Goal: Information Seeking & Learning: Learn about a topic

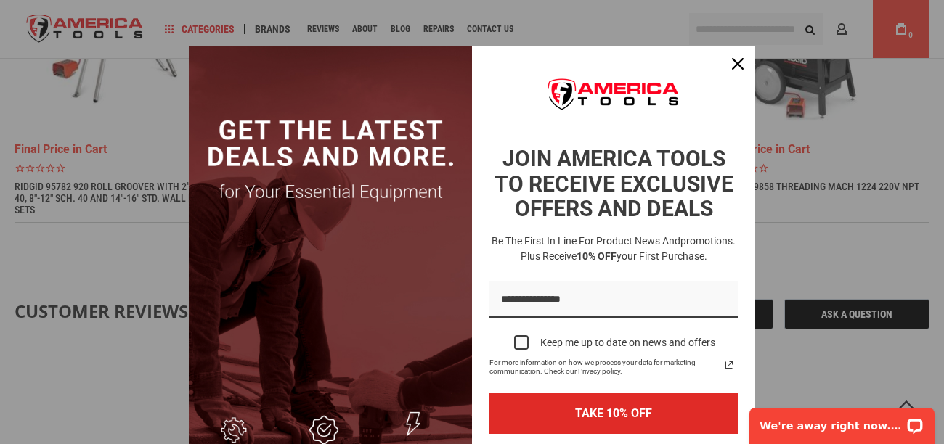
scroll to position [1018, 0]
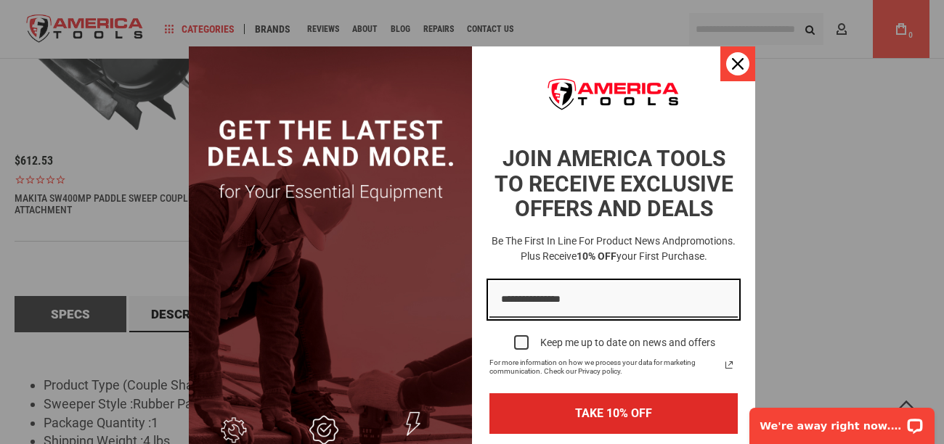
type input "**********"
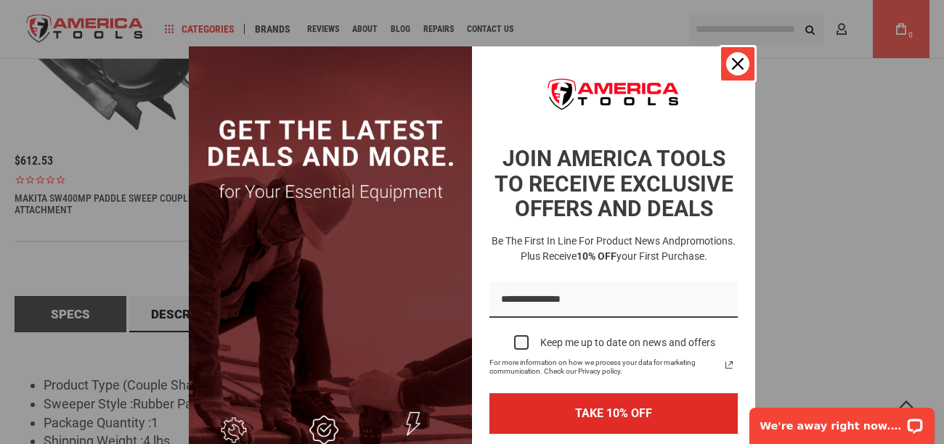
click at [740, 64] on icon "close icon" at bounding box center [738, 64] width 12 height 12
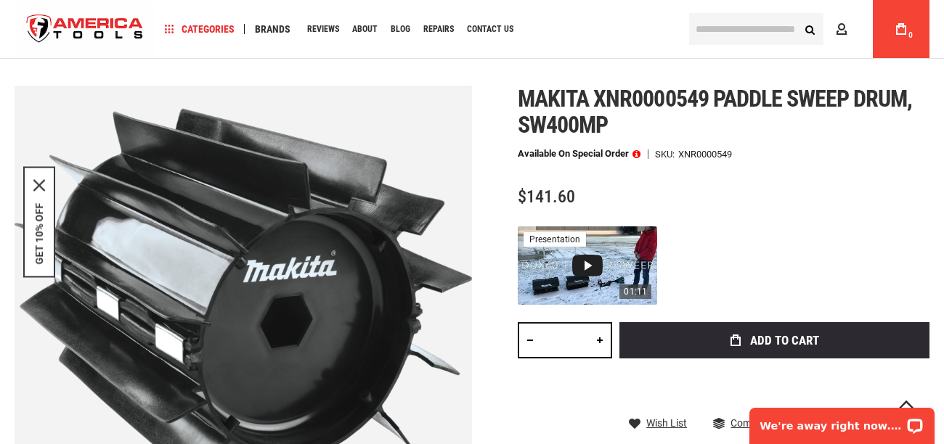
scroll to position [183, 0]
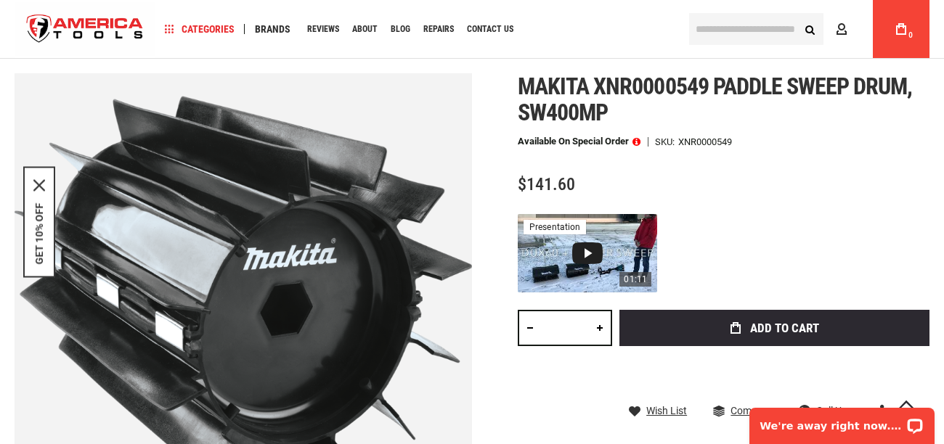
click at [586, 251] on div "Video 1: Makita DUX60Z + SW400MP" at bounding box center [587, 253] width 30 height 22
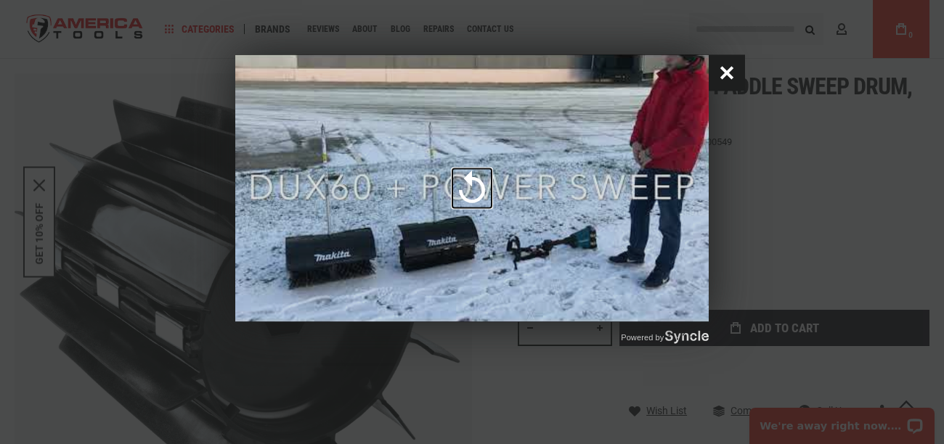
click at [723, 73] on button "Close popup window" at bounding box center [726, 73] width 36 height 36
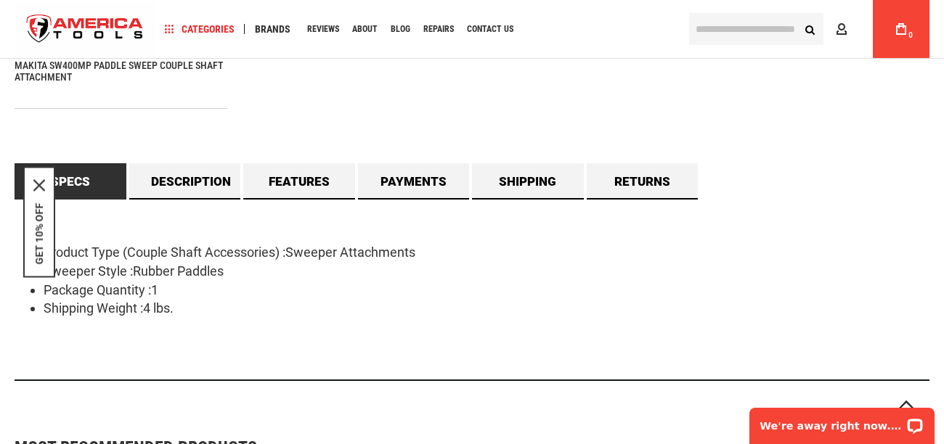
scroll to position [1152, 0]
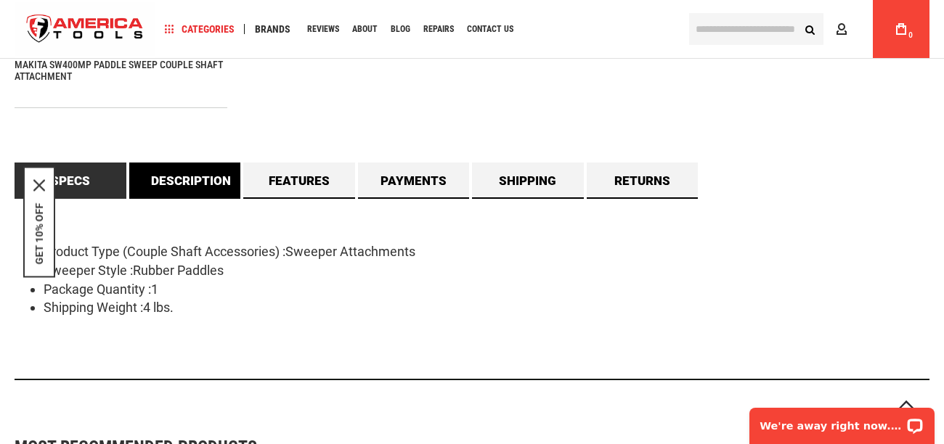
click at [166, 175] on link "Description" at bounding box center [185, 181] width 112 height 36
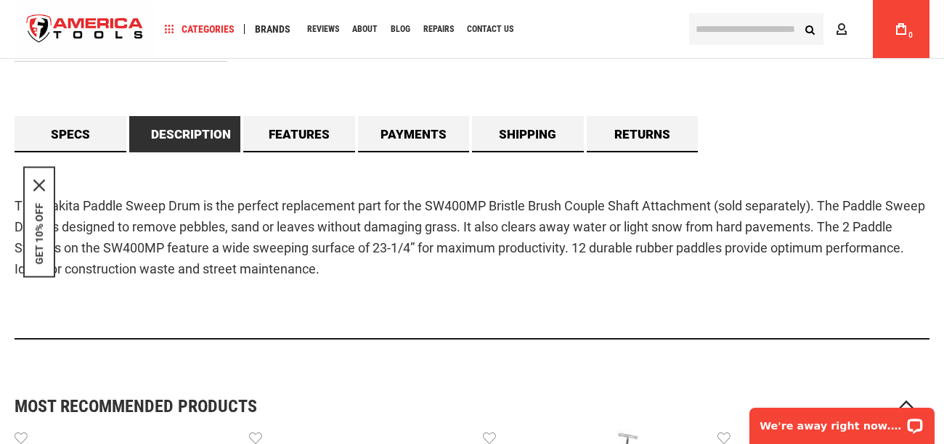
scroll to position [1142, 0]
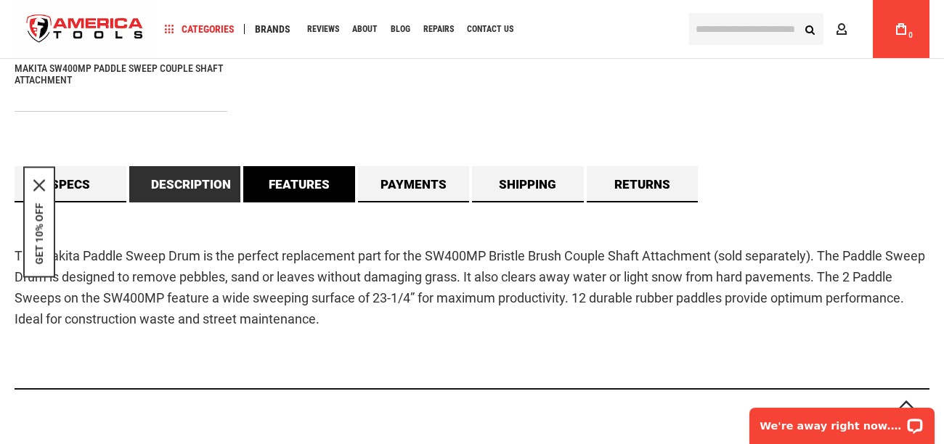
click at [282, 184] on link "Features" at bounding box center [299, 184] width 112 height 36
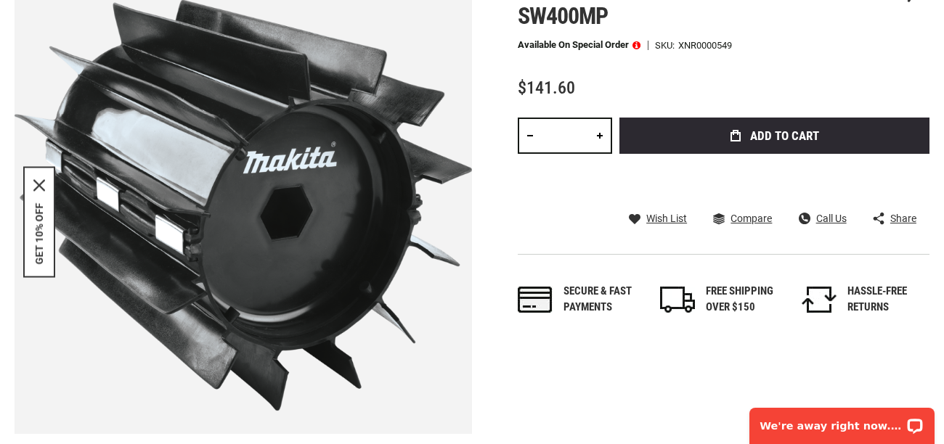
scroll to position [0, 0]
